Goal: Task Accomplishment & Management: Manage account settings

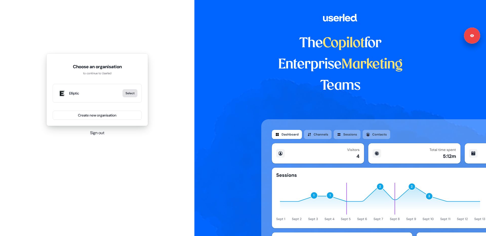
click at [132, 94] on button "Select" at bounding box center [130, 93] width 15 height 8
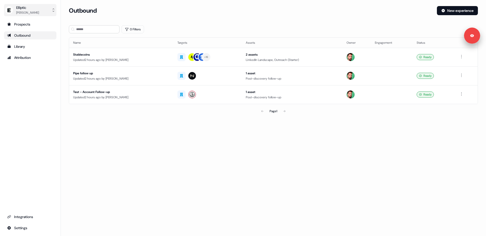
click at [34, 12] on div "[PERSON_NAME]" at bounding box center [27, 12] width 23 height 5
click at [25, 44] on div "Logout" at bounding box center [30, 41] width 48 height 9
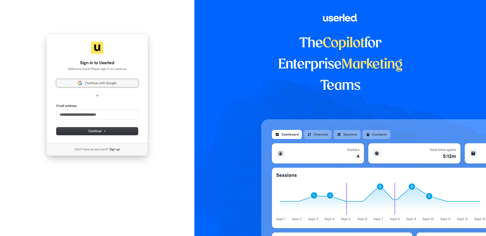
click at [94, 84] on span "Continue with Google" at bounding box center [100, 83] width 31 height 5
